Goal: Task Accomplishment & Management: Use online tool/utility

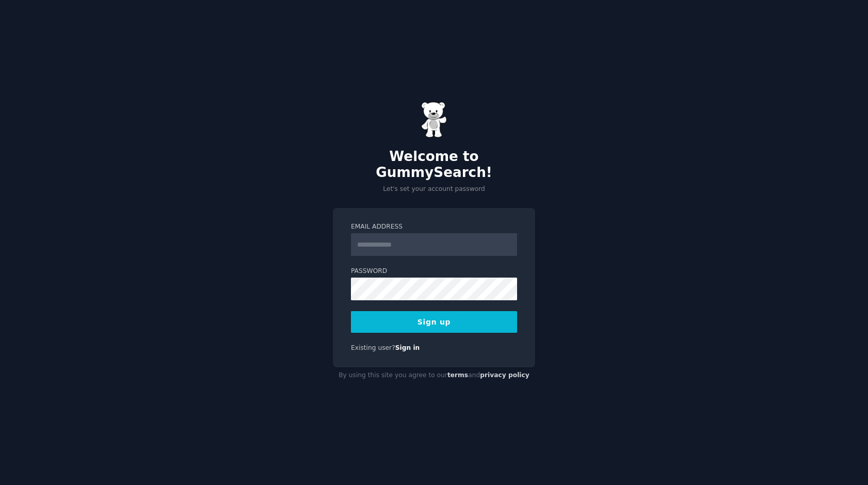
click at [384, 233] on input "Email Address" at bounding box center [434, 244] width 166 height 23
type input "**********"
click at [443, 314] on button "Sign up" at bounding box center [434, 322] width 166 height 22
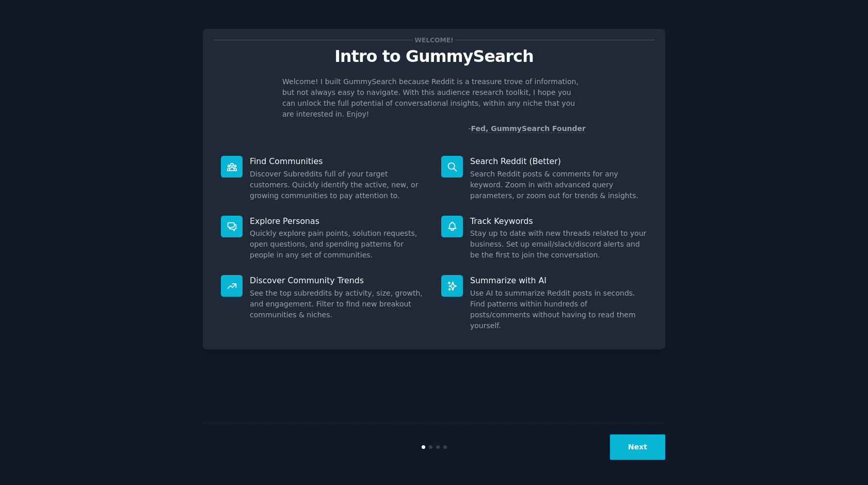
click at [632, 452] on button "Next" at bounding box center [637, 446] width 55 height 25
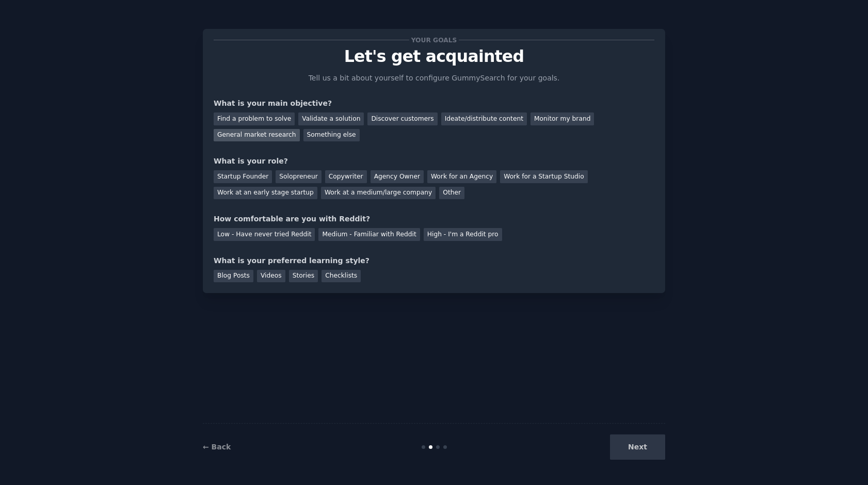
click at [278, 137] on div "General market research" at bounding box center [257, 135] width 86 height 13
click at [457, 119] on div "Ideate/distribute content" at bounding box center [484, 118] width 86 height 13
click at [260, 135] on div "General market research" at bounding box center [257, 135] width 86 height 13
click at [228, 174] on div "Startup Founder" at bounding box center [243, 176] width 58 height 13
click at [256, 232] on div "Low - Have never tried Reddit" at bounding box center [264, 234] width 101 height 13
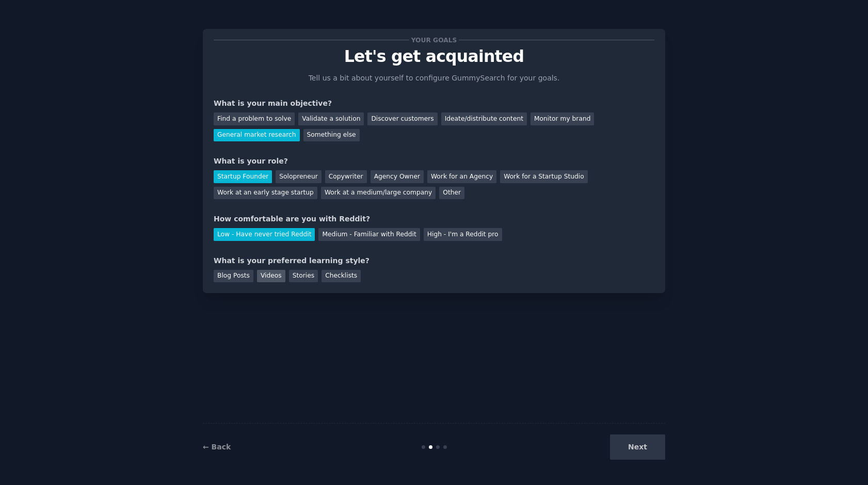
click at [262, 272] on div "Videos" at bounding box center [271, 276] width 28 height 13
click at [635, 441] on button "Next" at bounding box center [637, 446] width 55 height 25
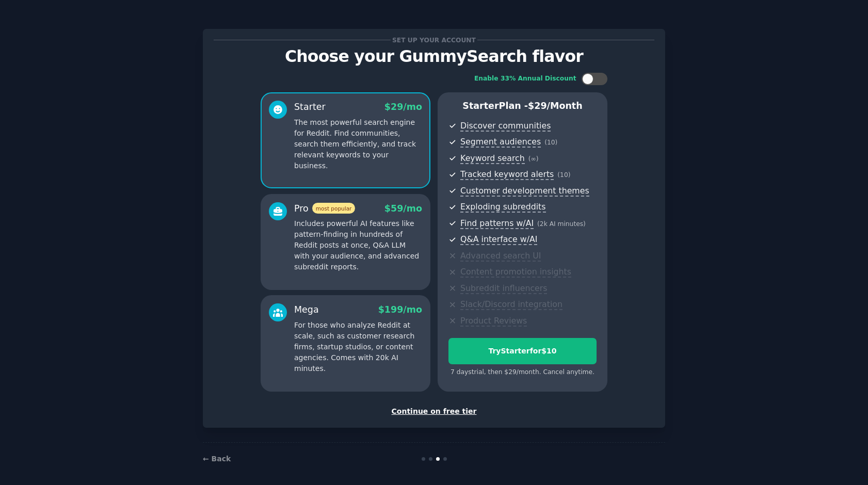
click at [452, 411] on div "Continue on free tier" at bounding box center [434, 411] width 441 height 11
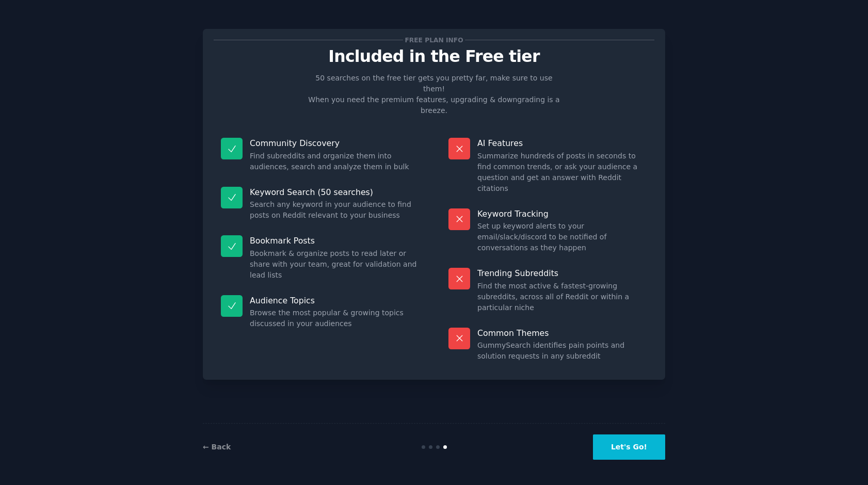
click at [619, 448] on button "Let's Go!" at bounding box center [629, 446] width 72 height 25
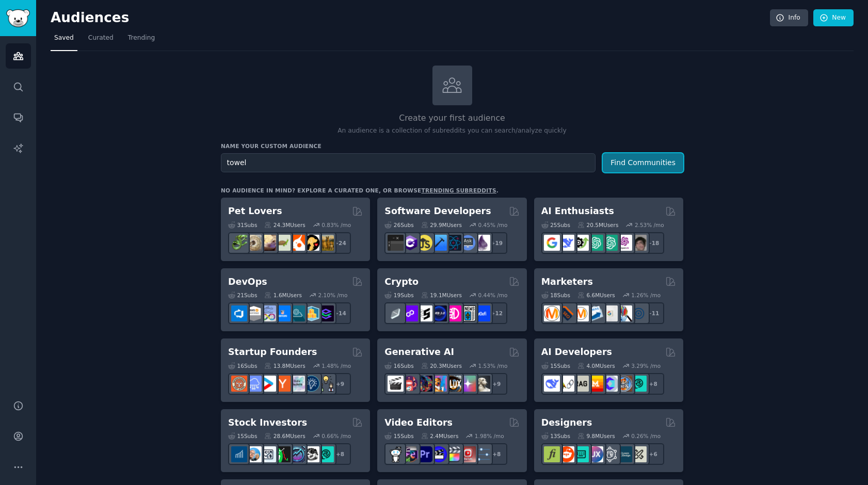
click at [656, 158] on button "Find Communities" at bounding box center [643, 162] width 80 height 19
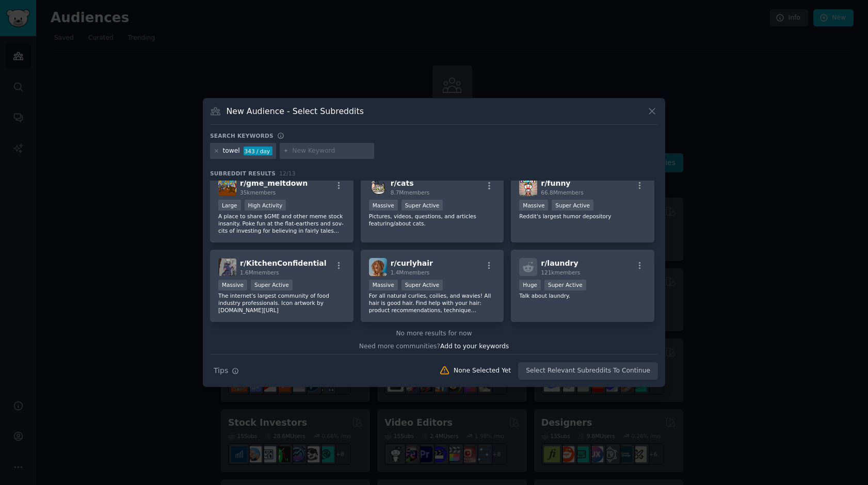
scroll to position [174, 0]
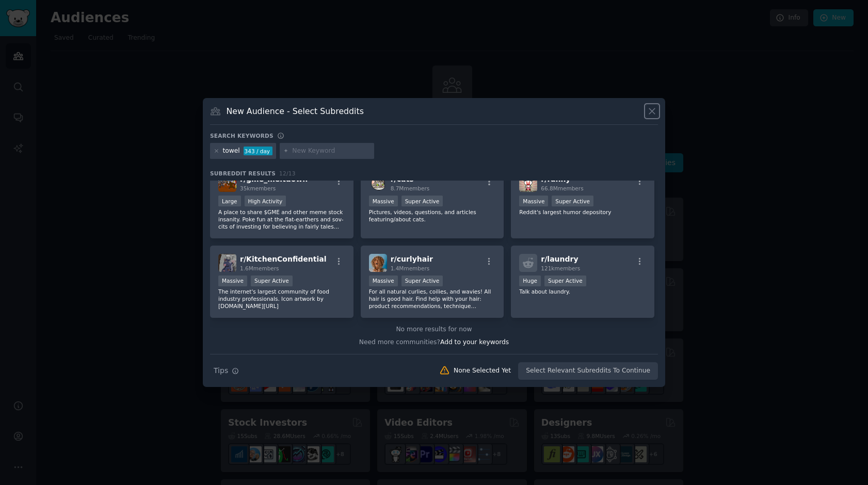
click at [654, 108] on icon at bounding box center [652, 111] width 6 height 6
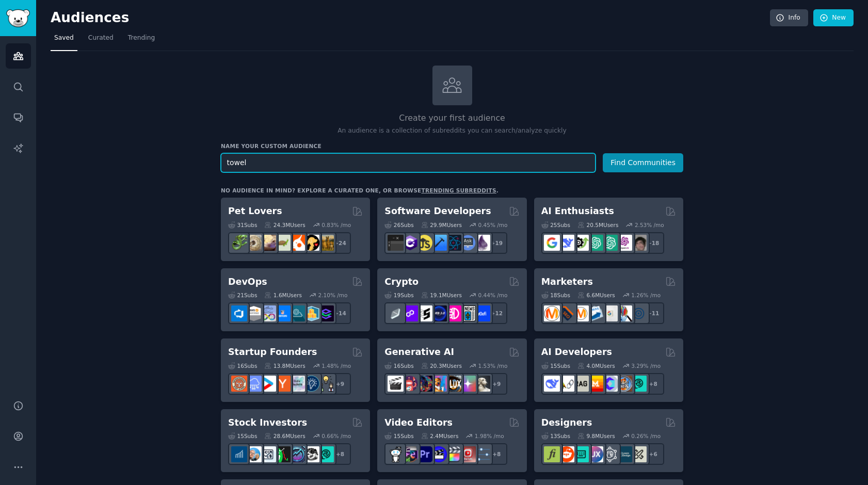
click at [261, 158] on input "towel" at bounding box center [408, 162] width 375 height 19
type input "ručník"
click at [603, 153] on button "Find Communities" at bounding box center [643, 162] width 80 height 19
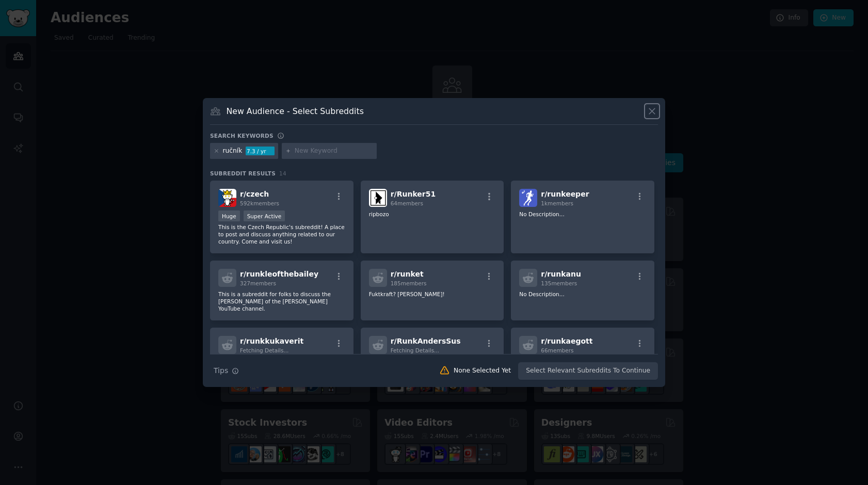
click at [649, 114] on icon at bounding box center [652, 111] width 6 height 6
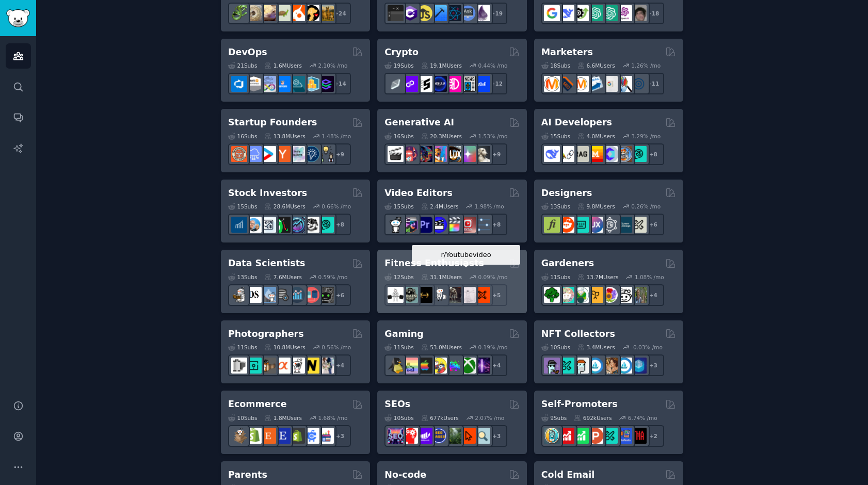
scroll to position [256, 0]
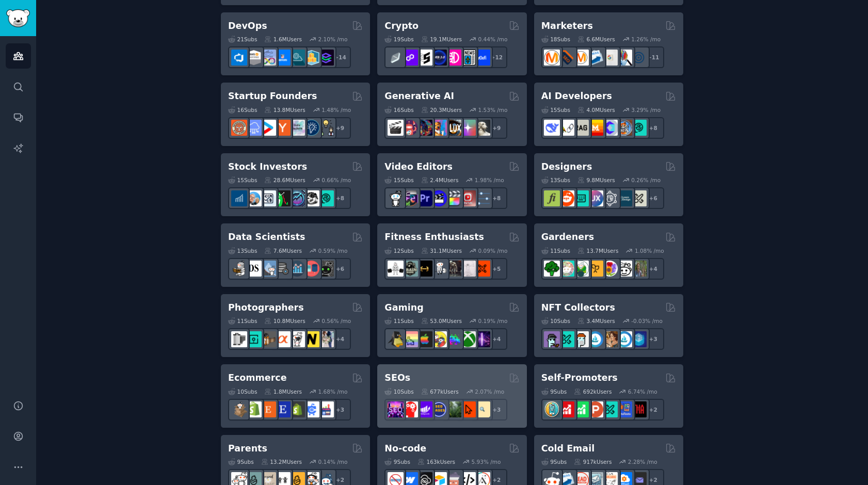
click at [456, 371] on div "SEOs" at bounding box center [451, 377] width 135 height 13
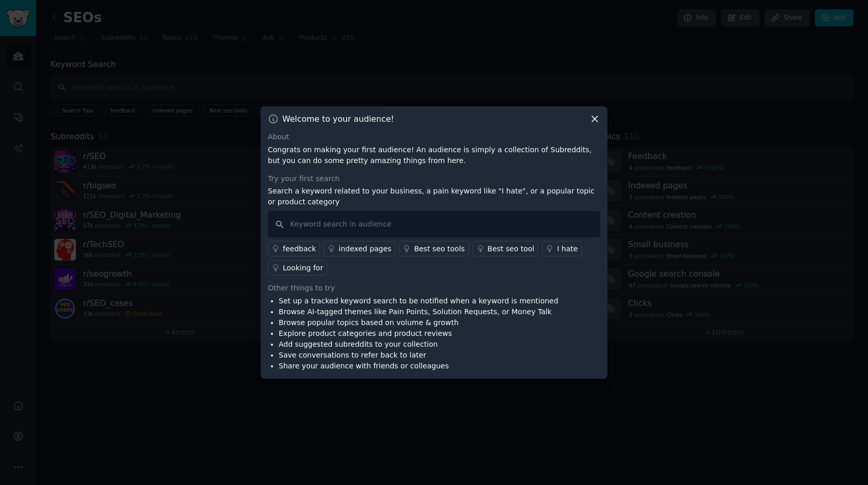
click at [312, 268] on div "Looking for" at bounding box center [303, 268] width 40 height 11
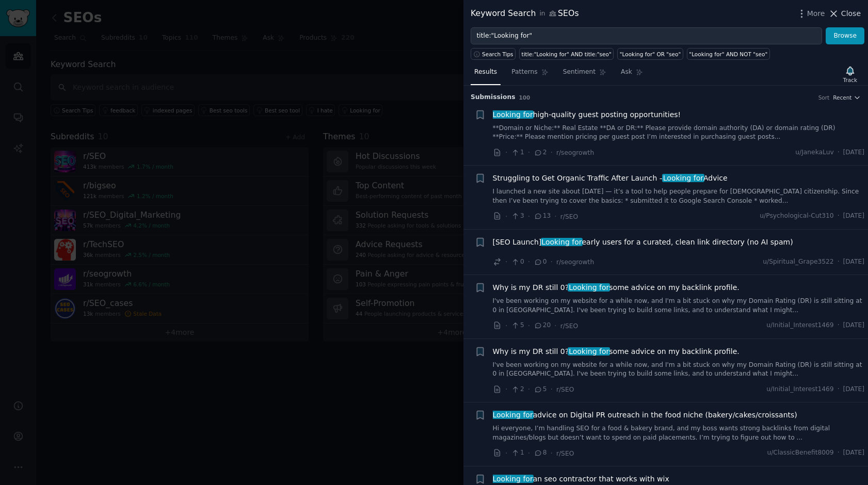
click at [840, 15] on button "Close" at bounding box center [844, 13] width 33 height 11
